Goal: Find specific page/section: Locate a particular part of the current website

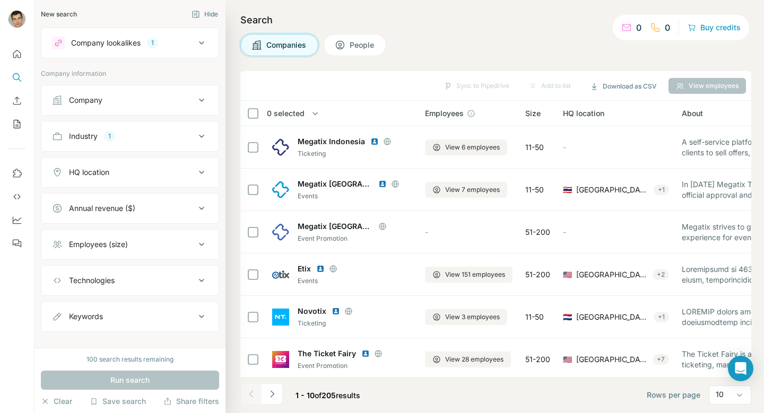
click at [203, 45] on icon at bounding box center [201, 43] width 13 height 13
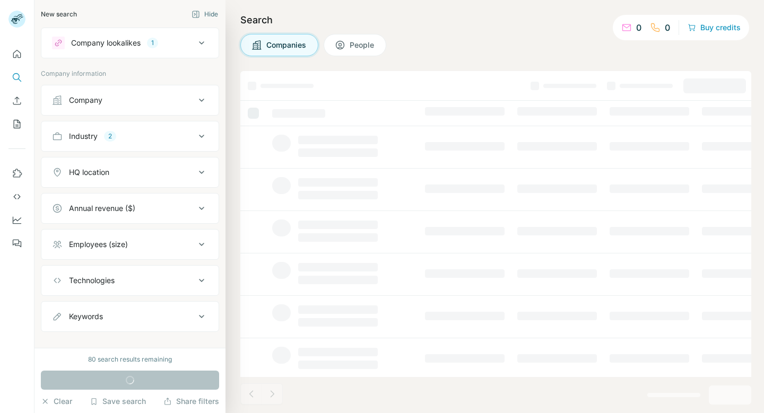
click at [203, 44] on icon at bounding box center [201, 43] width 13 height 13
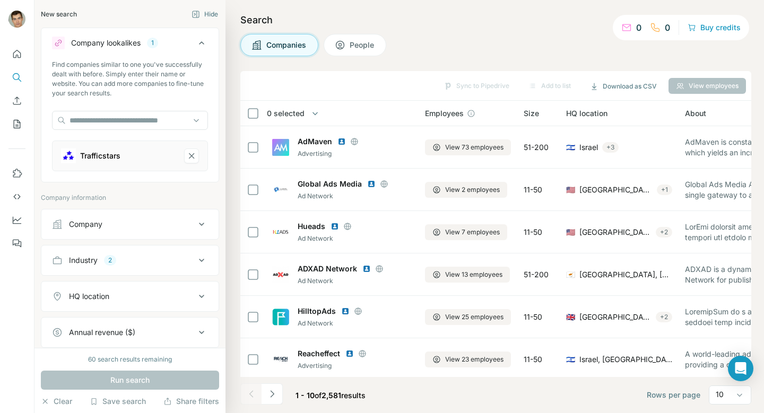
click at [458, 42] on div "Companies People" at bounding box center [495, 45] width 511 height 22
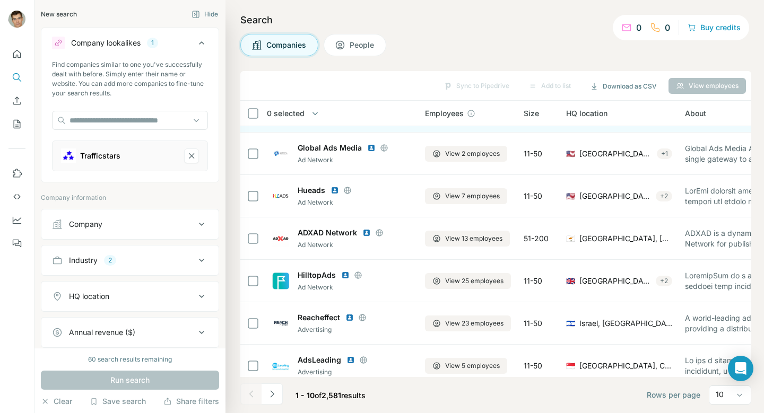
scroll to position [44, 0]
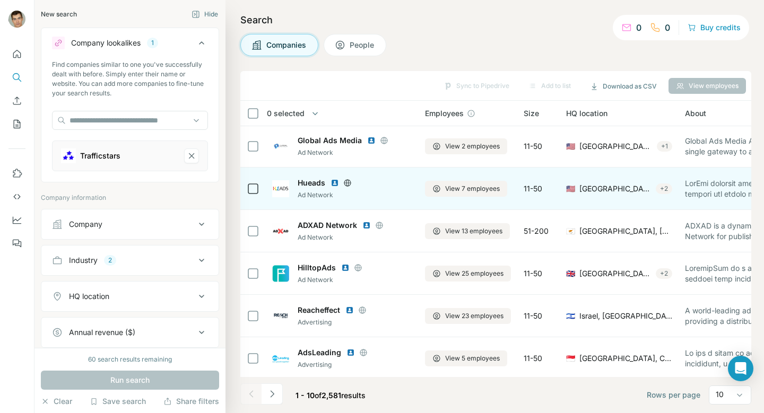
click at [335, 184] on img at bounding box center [335, 183] width 8 height 8
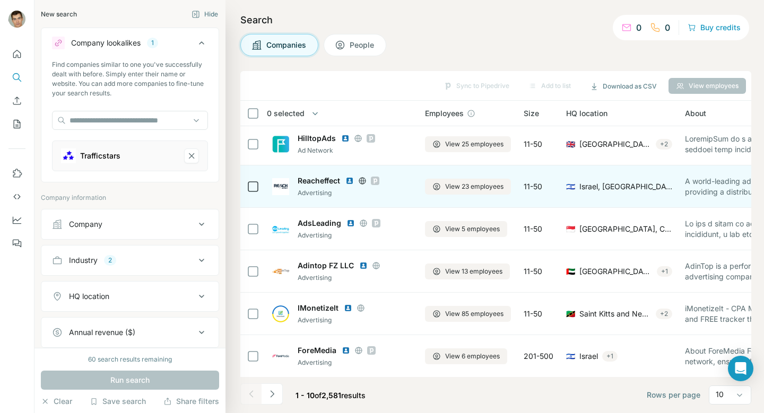
scroll to position [173, 0]
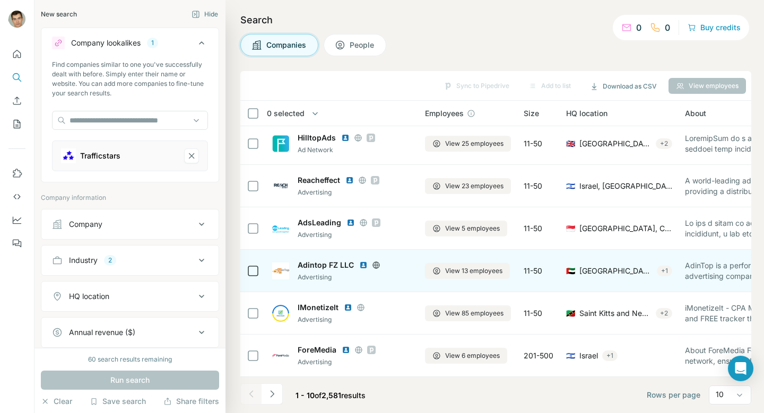
click at [362, 264] on img at bounding box center [363, 265] width 8 height 8
